Goal: Information Seeking & Learning: Learn about a topic

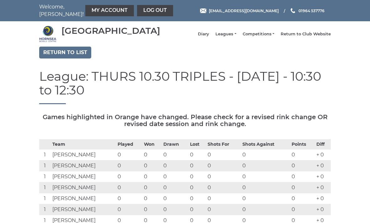
click at [228, 34] on li "Leagues Club leagues - Winter 2025-6 Club leagues - Summer 2025 Club leagues - …" at bounding box center [222, 34] width 27 height 12
click at [233, 37] on link "Leagues" at bounding box center [225, 34] width 21 height 6
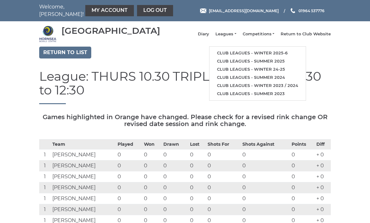
click at [247, 53] on link "Club leagues - Winter 2025-6" at bounding box center [257, 53] width 96 height 8
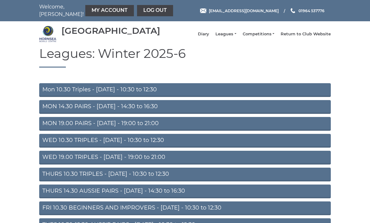
click at [203, 93] on link "Mon 10.30 Triples - [DATE] - 10:30 to 12:30" at bounding box center [184, 90] width 291 height 14
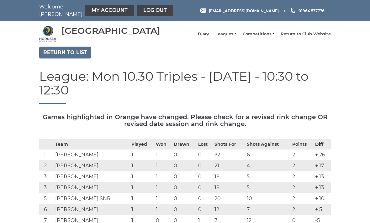
click at [234, 36] on link "Leagues" at bounding box center [225, 34] width 21 height 6
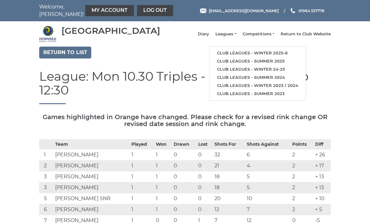
click at [271, 55] on link "Club leagues - Winter 2025-6" at bounding box center [257, 53] width 96 height 8
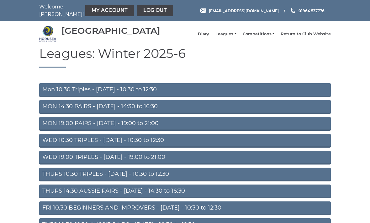
click at [234, 112] on link "MON 14.30 PAIRS - Monday - 14:30 to 16:30" at bounding box center [184, 107] width 291 height 14
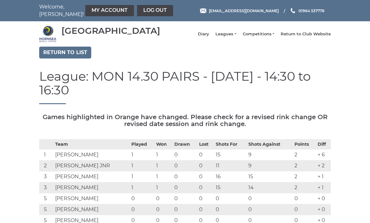
click at [74, 56] on link "Return to list" at bounding box center [65, 53] width 52 height 12
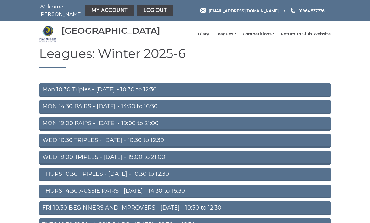
click at [207, 125] on link "MON 19.00 PAIRS - [DATE] - 19:00 to 21:00" at bounding box center [184, 124] width 291 height 14
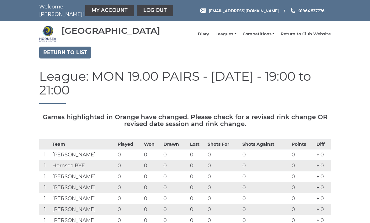
click at [73, 59] on link "Return to list" at bounding box center [65, 53] width 52 height 12
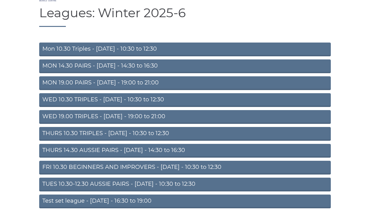
scroll to position [41, 0]
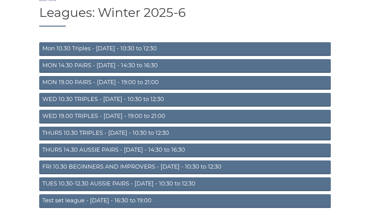
click at [285, 138] on link "THURS 10.30 TRIPLES - [DATE] - 10:30 to 12:30" at bounding box center [184, 134] width 291 height 14
